Goal: Task Accomplishment & Management: Use online tool/utility

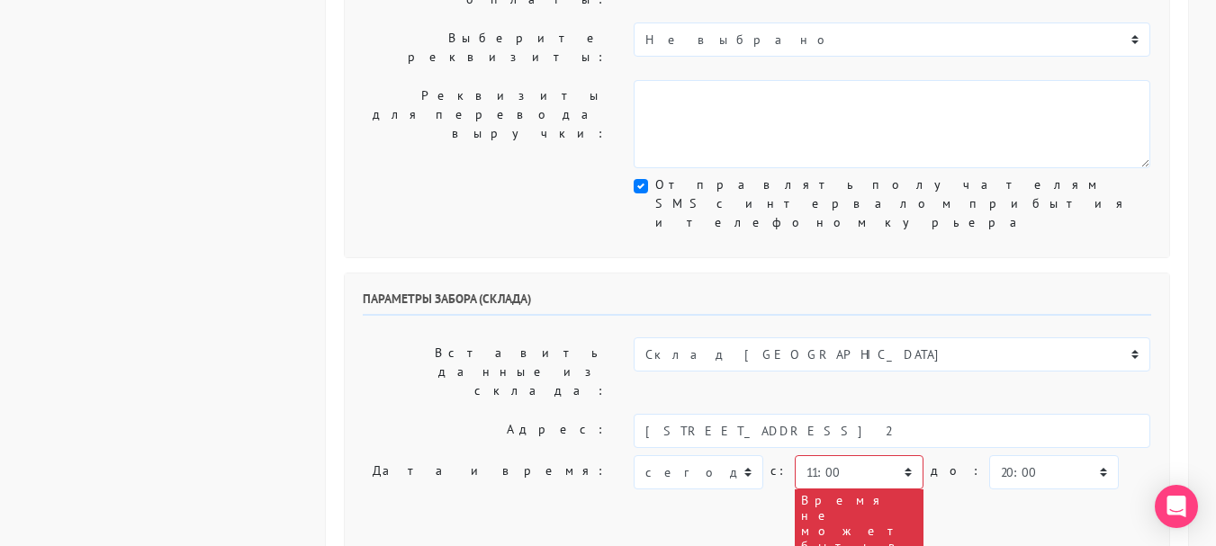
scroll to position [540, 0]
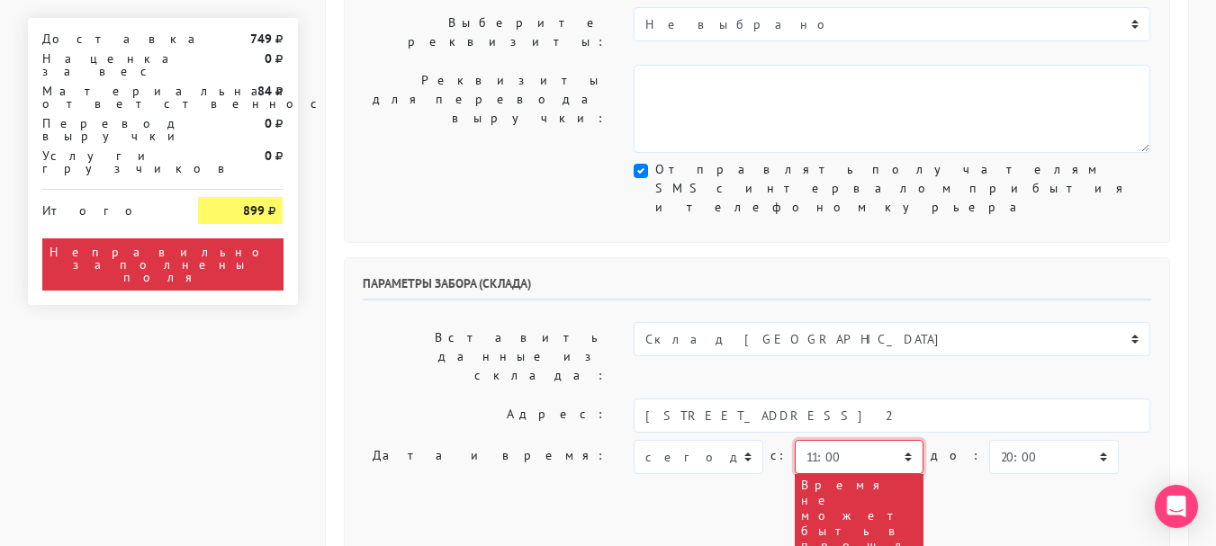
click at [899, 440] on select "00:00 00:30 01:00 01:30 02:00 02:30 03:00 03:30 04:00 04:30 05:00 05:30 06:00 0…" at bounding box center [859, 457] width 129 height 34
select select "15:30"
click at [795, 440] on select "00:00 00:30 01:00 01:30 02:00 02:30 03:00 03:30 04:00 04:30 05:00 05:30 06:00 0…" at bounding box center [859, 457] width 129 height 34
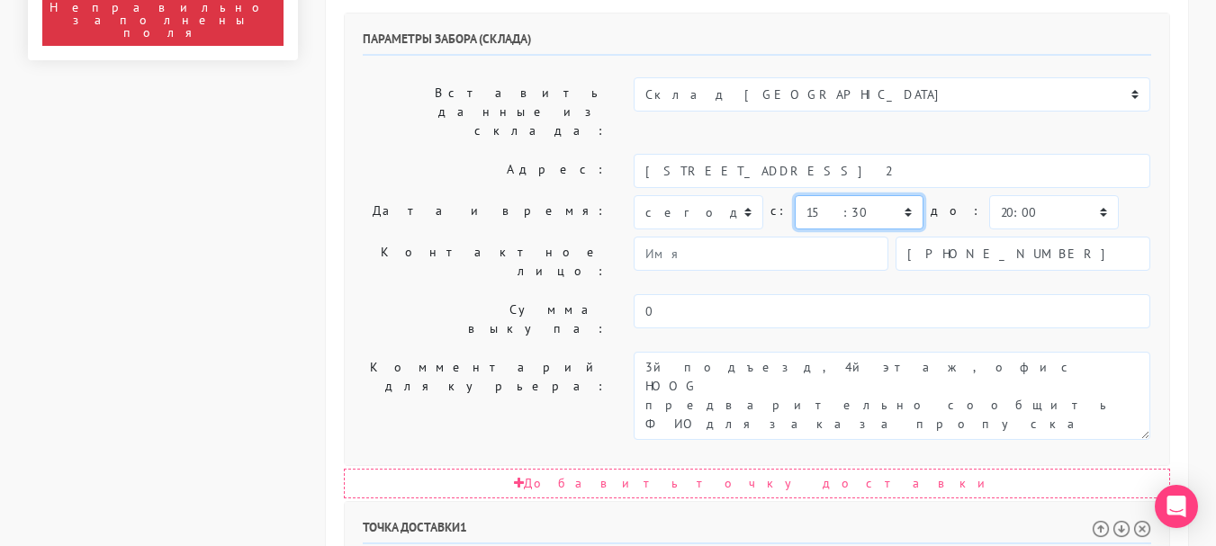
scroll to position [810, 0]
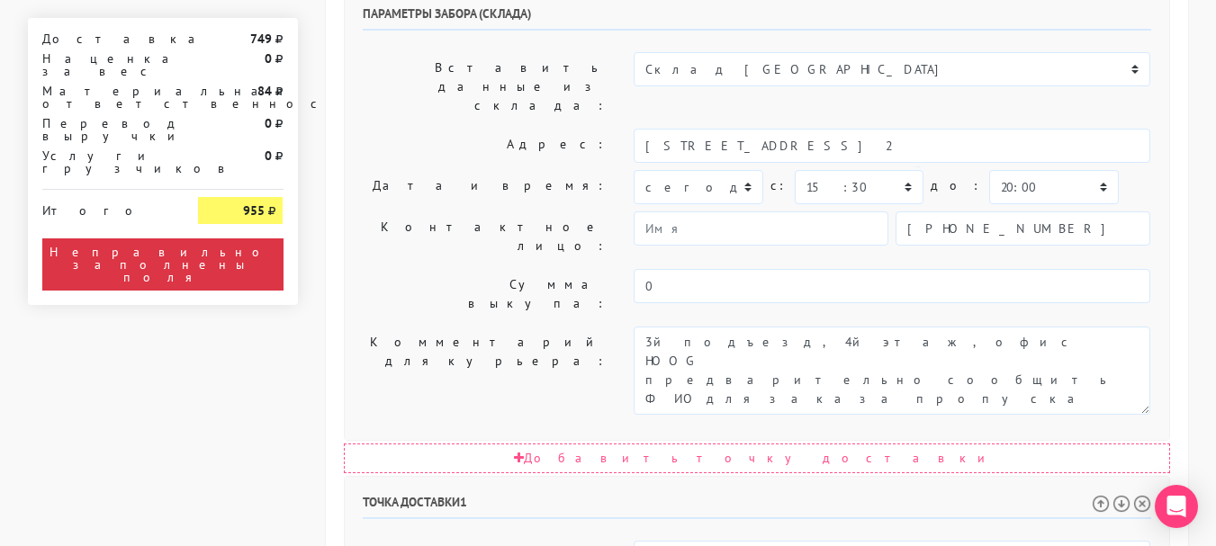
select select "17:30"
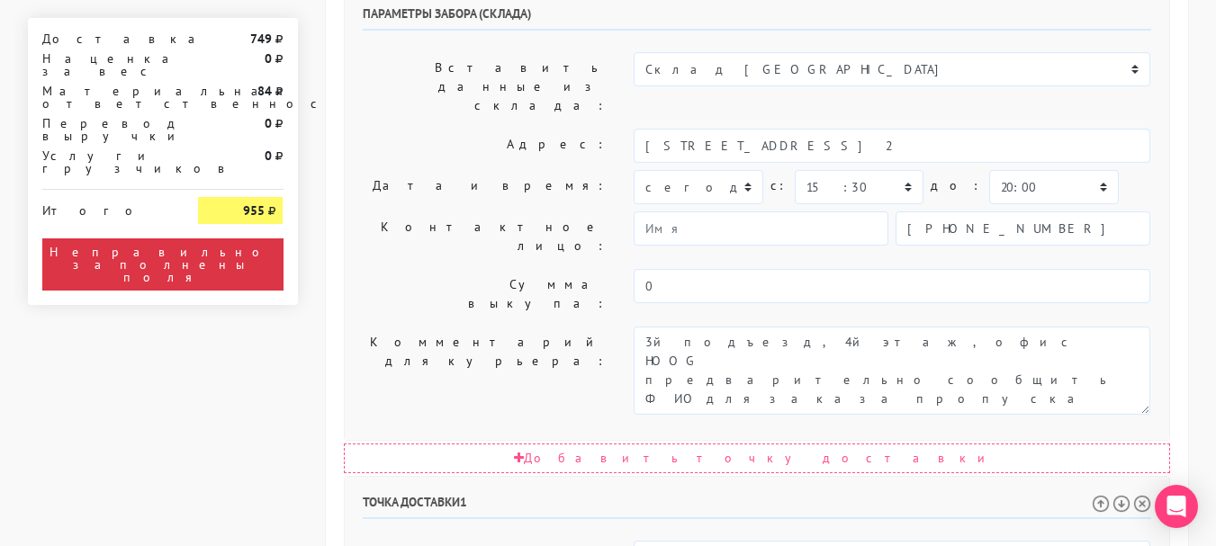
select select "15:30"
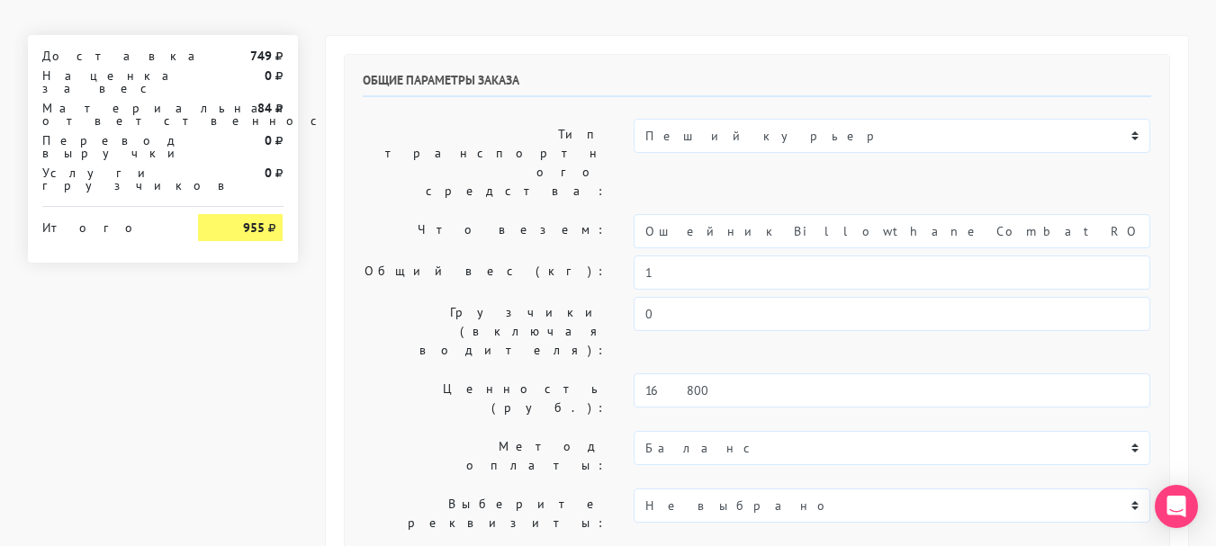
scroll to position [90, 0]
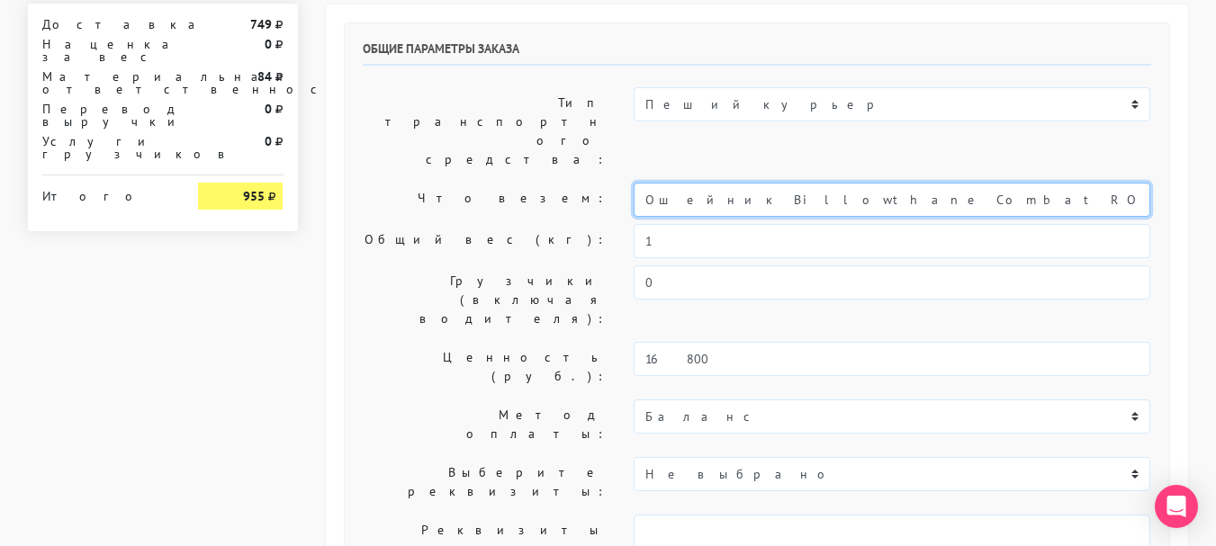
drag, startPoint x: 1057, startPoint y: 149, endPoint x: 1087, endPoint y: 307, distance: 160.3
click at [1087, 307] on div "Общие параметры заказа Тип транспортного средства: Пеший курьер Легковой автомо…" at bounding box center [757, 357] width 825 height 669
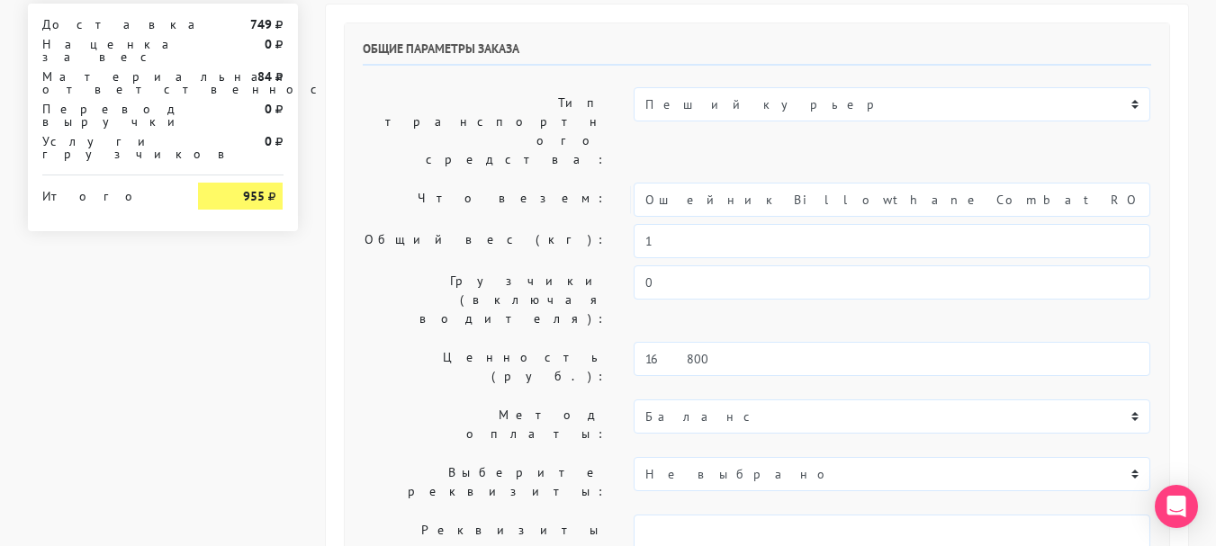
click at [481, 342] on label "Ценность (руб.):" at bounding box center [485, 367] width 272 height 50
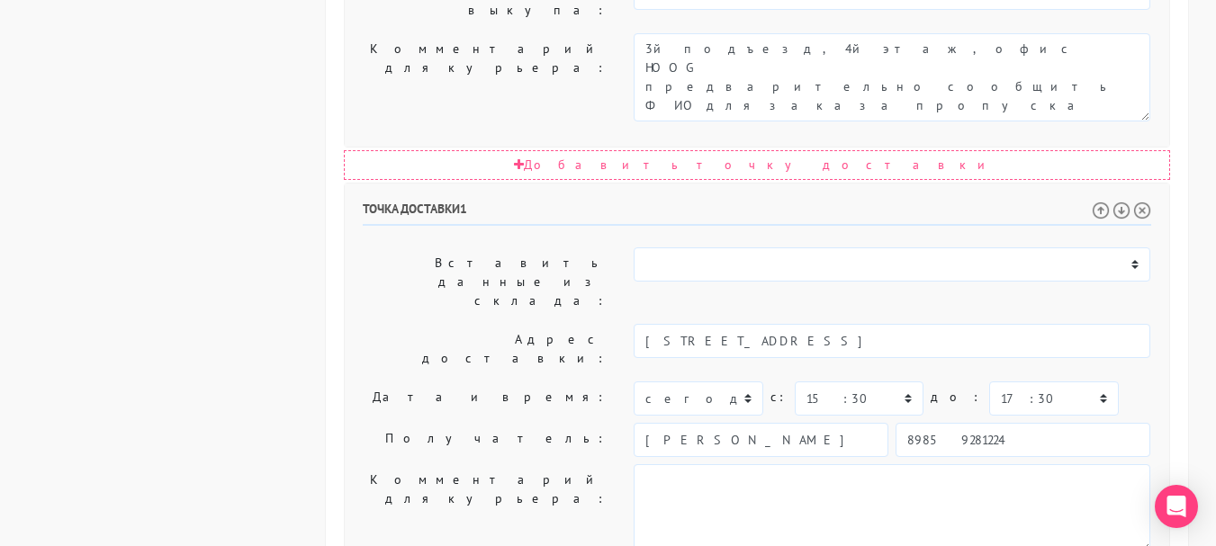
scroll to position [1114, 0]
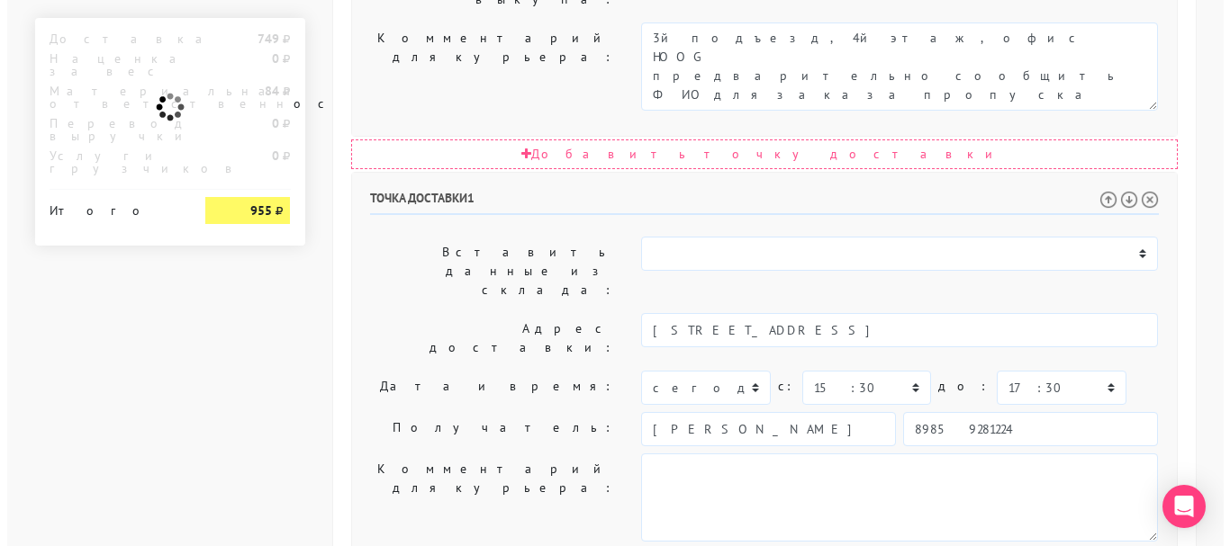
scroll to position [0, 0]
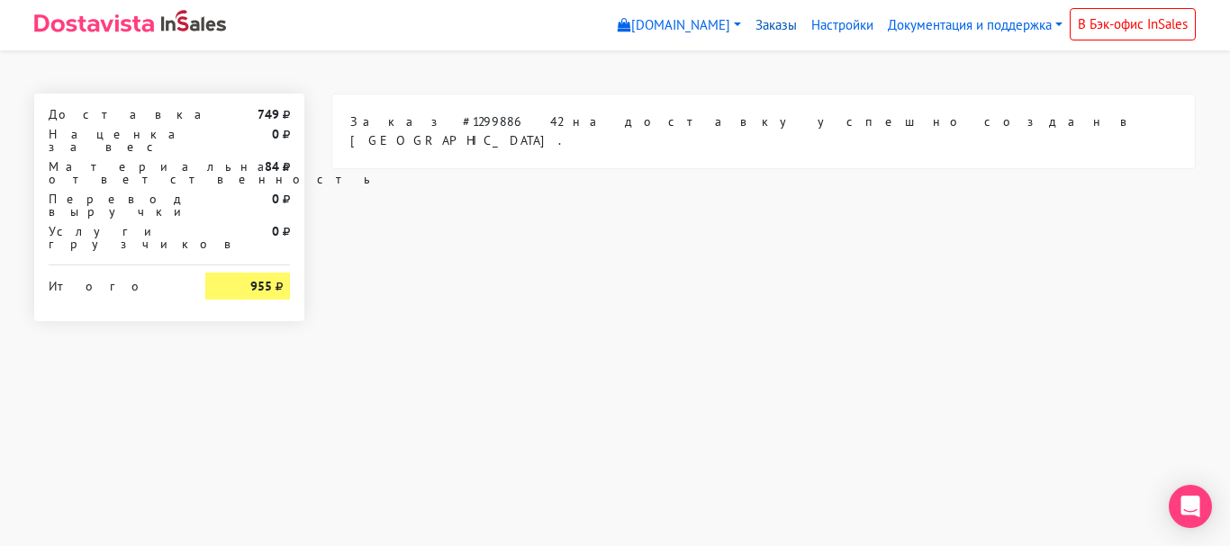
click at [760, 24] on link "Заказы" at bounding box center [776, 25] width 56 height 35
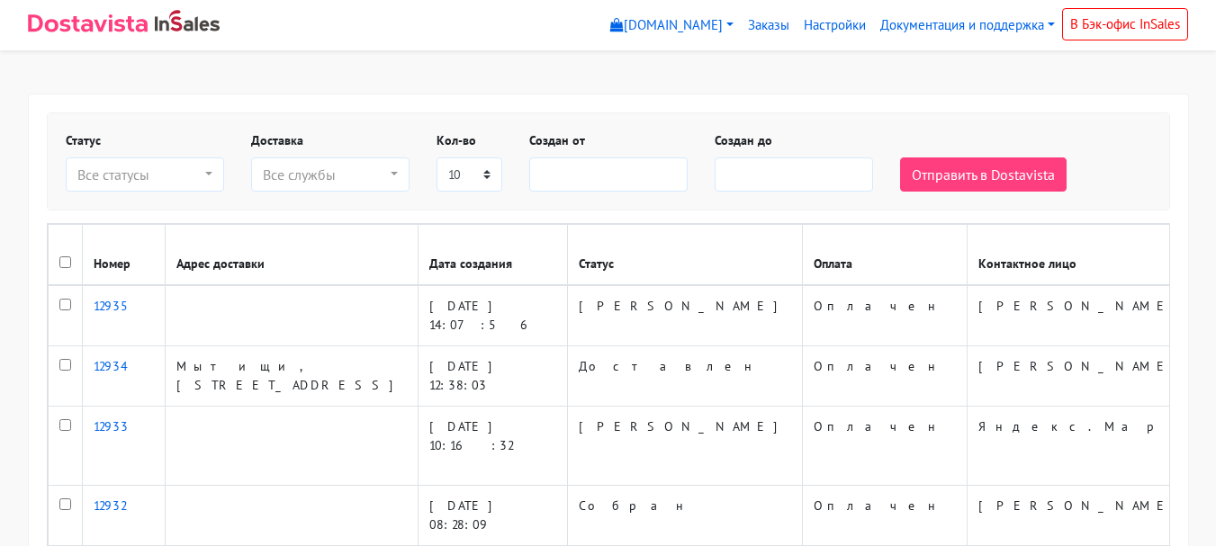
select select
click at [166, 178] on div "Все статусы" at bounding box center [139, 175] width 124 height 22
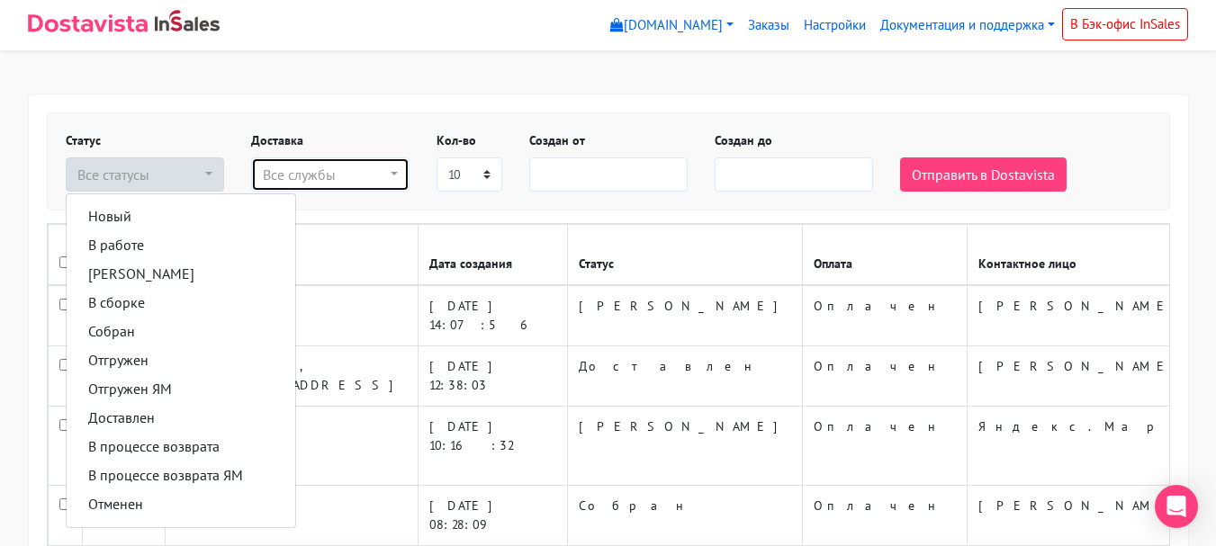
click at [320, 172] on div "Все службы" at bounding box center [325, 175] width 124 height 22
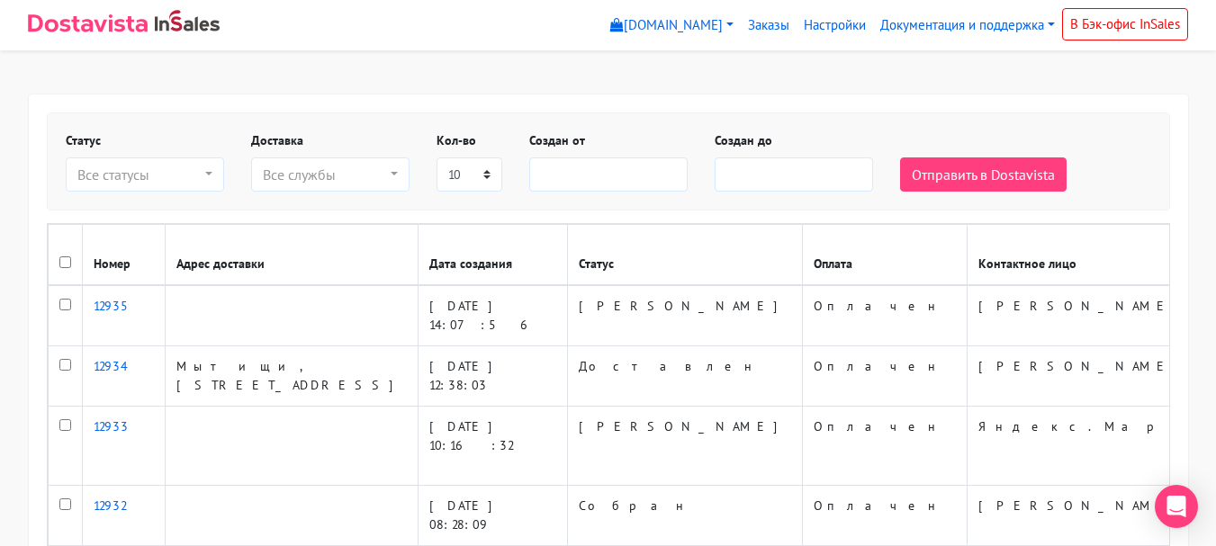
select select
click at [193, 181] on div "Все статусы" at bounding box center [139, 175] width 124 height 22
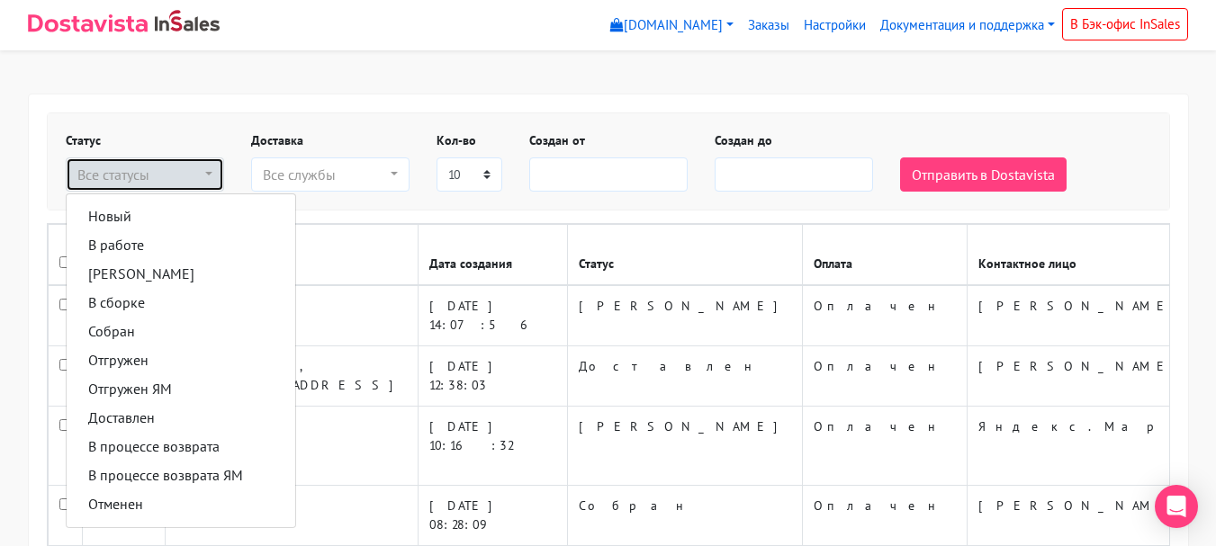
click at [217, 176] on button "Все статусы" at bounding box center [145, 175] width 158 height 34
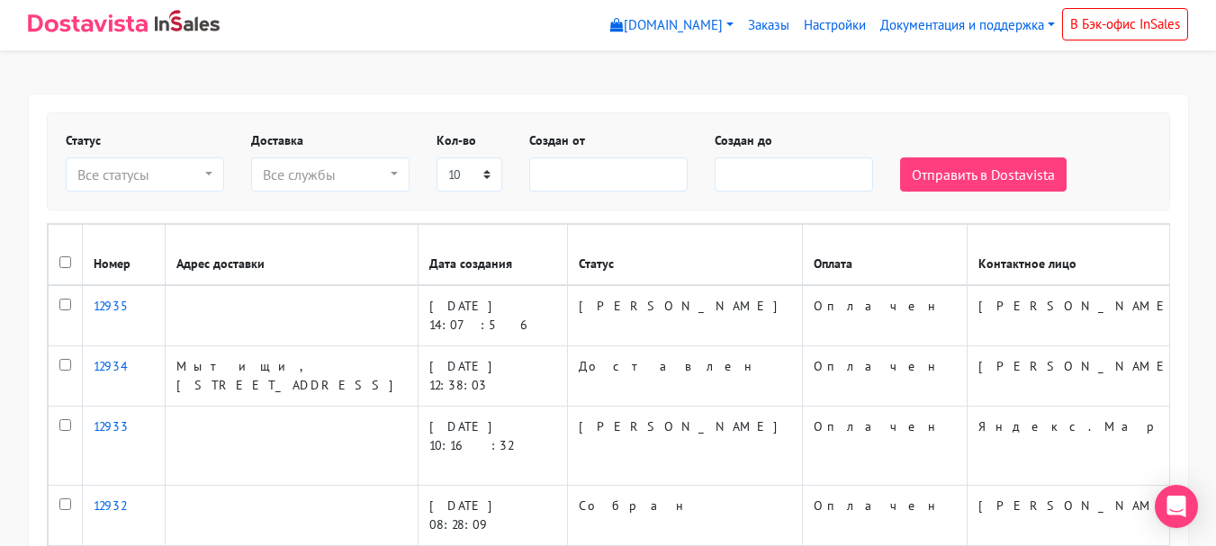
select select
click at [771, 22] on link "Заказы" at bounding box center [769, 25] width 56 height 35
select select
